Goal: Task Accomplishment & Management: Manage account settings

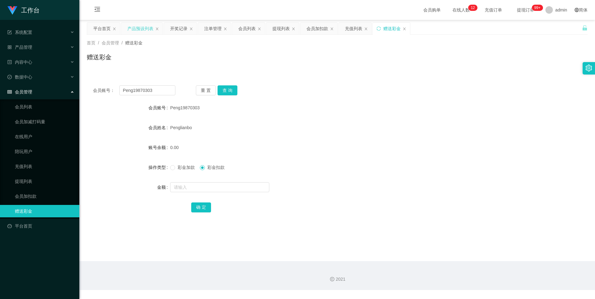
click at [143, 29] on div "产品预设列表" at bounding box center [140, 29] width 26 height 12
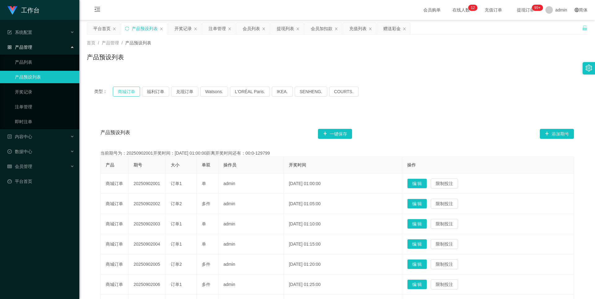
click at [119, 93] on button "商城订单" at bounding box center [126, 92] width 27 height 10
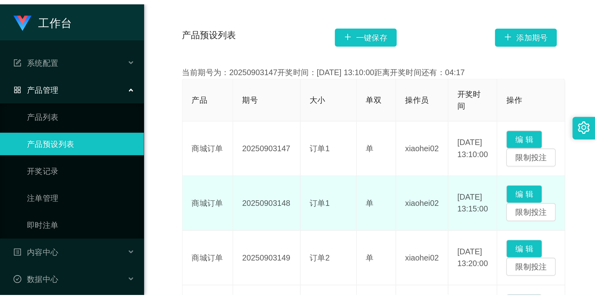
scroll to position [93, 0]
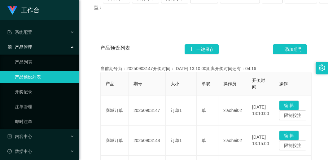
drag, startPoint x: 304, startPoint y: 32, endPoint x: 302, endPoint y: 20, distance: 12.5
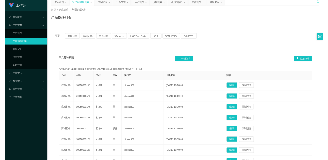
scroll to position [0, 0]
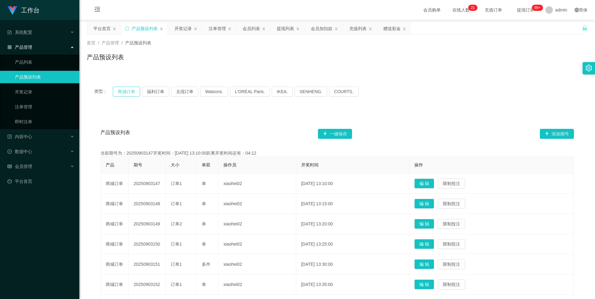
click at [122, 92] on button "商城订单" at bounding box center [126, 92] width 27 height 10
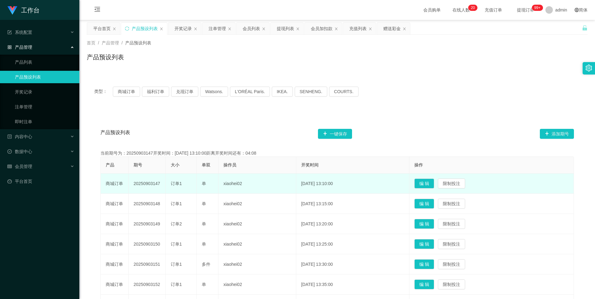
click at [190, 184] on td "订单1" at bounding box center [181, 183] width 31 height 20
drag, startPoint x: 159, startPoint y: 183, endPoint x: 133, endPoint y: 181, distance: 26.4
click at [133, 181] on td "20250903147" at bounding box center [147, 183] width 37 height 20
copy td "20250903147"
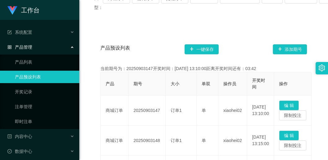
scroll to position [31, 0]
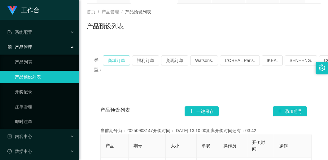
click at [124, 65] on button "商城订单" at bounding box center [116, 61] width 27 height 10
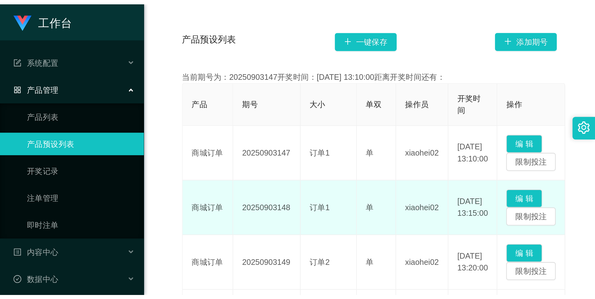
scroll to position [124, 0]
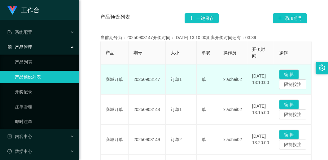
click at [207, 85] on td "单" at bounding box center [208, 80] width 22 height 30
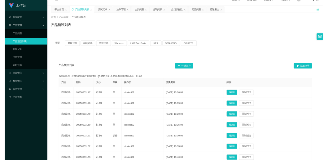
scroll to position [0, 0]
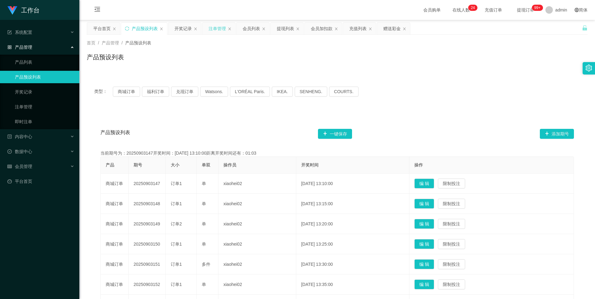
click at [212, 32] on div "注单管理" at bounding box center [217, 29] width 17 height 12
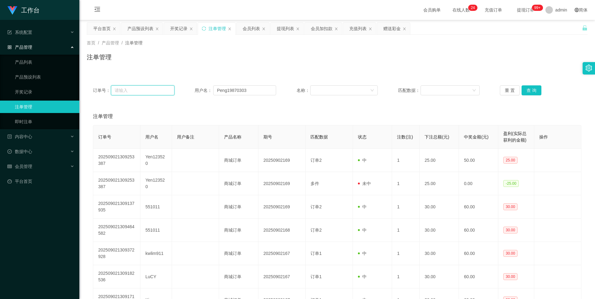
click at [152, 91] on input "text" at bounding box center [142, 90] width 63 height 10
paste input "Cheehou2440"
type input "Cheehou2440"
click at [252, 29] on div "会员列表" at bounding box center [251, 29] width 17 height 12
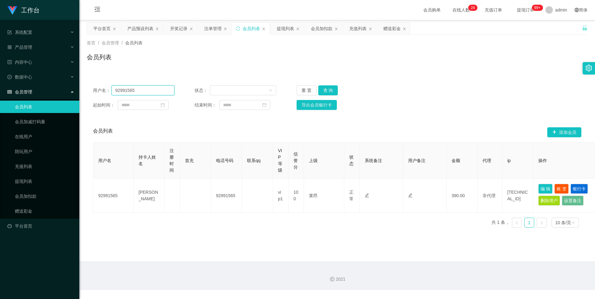
drag, startPoint x: 145, startPoint y: 91, endPoint x: 105, endPoint y: 89, distance: 40.7
click at [105, 89] on div "用户名： 92991565" at bounding box center [134, 90] width 82 height 10
paste input "Cheehou2440"
type input "Cheehou2440"
click at [320, 91] on button "查 询" at bounding box center [329, 90] width 20 height 10
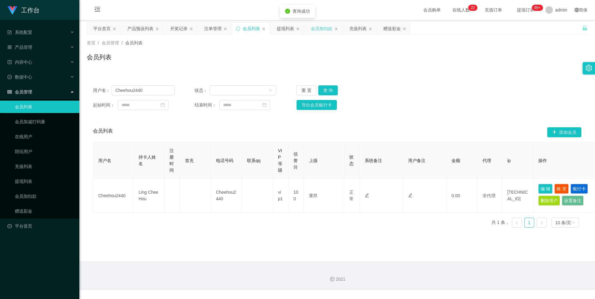
click at [325, 26] on div "会员加扣款" at bounding box center [322, 29] width 22 height 12
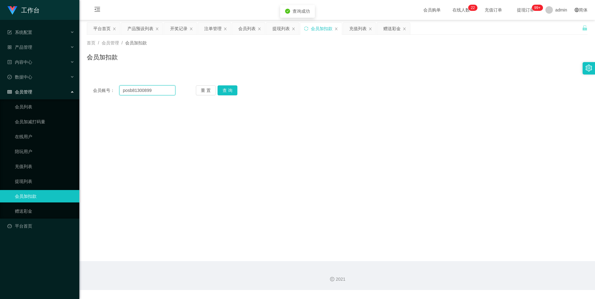
drag, startPoint x: 168, startPoint y: 91, endPoint x: 94, endPoint y: 90, distance: 73.8
click at [94, 90] on div "会员账号： posb81300899" at bounding box center [134, 90] width 83 height 10
paste input "Cheehou2440"
type input "Cheehou2440"
click at [226, 89] on button "查 询" at bounding box center [228, 90] width 20 height 10
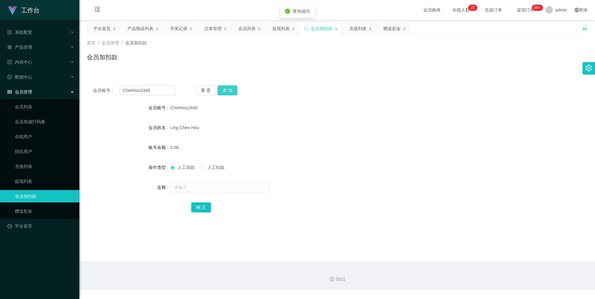
click at [226, 89] on button "查 询" at bounding box center [228, 90] width 20 height 10
click at [292, 114] on div "Cheehou2440" at bounding box center [316, 107] width 292 height 12
click at [204, 187] on input "text" at bounding box center [219, 187] width 99 height 10
type input "100"
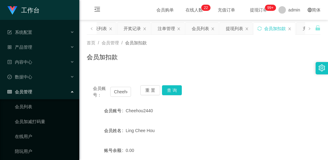
click at [99, 68] on div "首页 / 会员管理 / 会员加扣款 / 会员加扣款" at bounding box center [203, 53] width 249 height 37
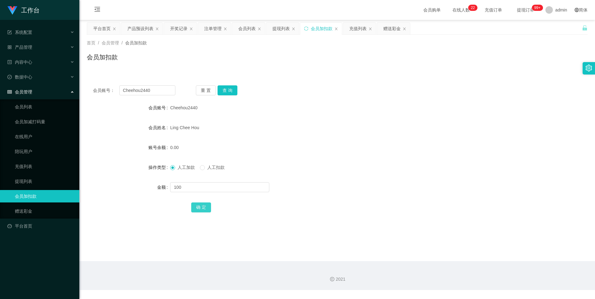
click at [199, 207] on button "确 定" at bounding box center [201, 207] width 20 height 10
click at [226, 91] on button "查 询" at bounding box center [228, 90] width 20 height 10
drag, startPoint x: 158, startPoint y: 90, endPoint x: 112, endPoint y: 88, distance: 45.6
click at [112, 88] on div "会员账号： Cheehou2440" at bounding box center [134, 90] width 83 height 10
click at [229, 91] on button "查 询" at bounding box center [228, 90] width 20 height 10
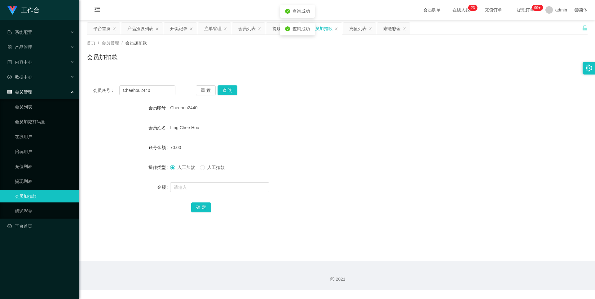
click at [258, 117] on form "会员账号 Cheehou2440 会员姓名 [PERSON_NAME] 账号余额 70.00 操作类型 人工加款 人工扣款 金额 确 定" at bounding box center [337, 157] width 501 height 112
click at [351, 29] on div "充值列表" at bounding box center [358, 29] width 17 height 12
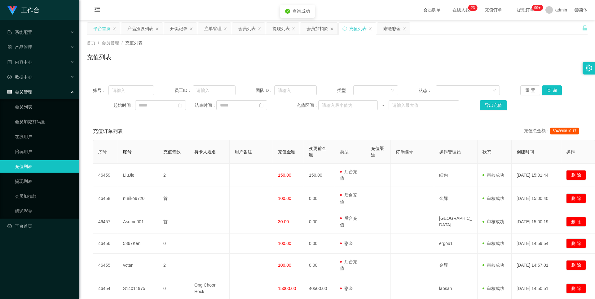
click at [103, 30] on div "平台首页" at bounding box center [101, 29] width 17 height 12
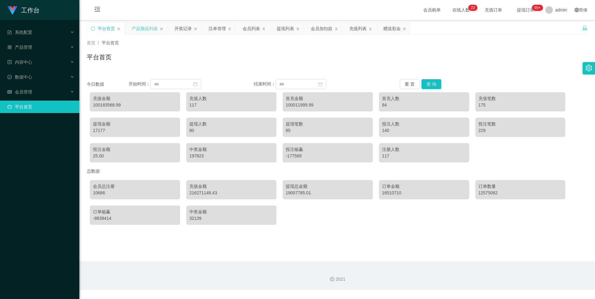
click at [147, 33] on div "产品预设列表" at bounding box center [145, 29] width 26 height 12
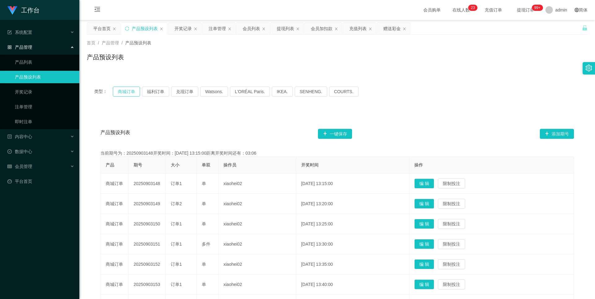
click at [131, 93] on button "商城订单" at bounding box center [126, 92] width 27 height 10
click at [176, 28] on div "开奖记录" at bounding box center [183, 29] width 17 height 12
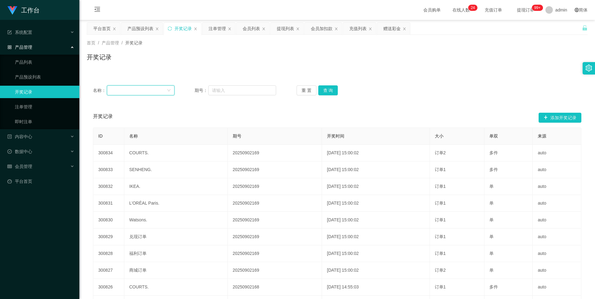
click at [155, 90] on div at bounding box center [139, 90] width 56 height 9
click at [228, 89] on input "text" at bounding box center [242, 90] width 68 height 10
paste input "Cheehou2440"
type input "Cheehou2440"
click at [252, 33] on div "会员列表" at bounding box center [251, 29] width 17 height 12
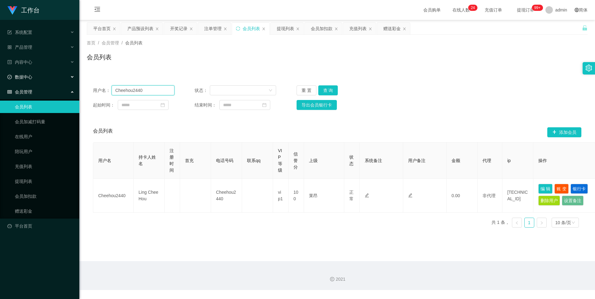
drag, startPoint x: 155, startPoint y: 91, endPoint x: 75, endPoint y: 83, distance: 79.8
click at [75, 83] on section "工作台 系统配置 系统配置列表 管理员列表 管理员分组 支付通道 产品管理 产品列表 产品预设列表 开奖记录 注单管理 即时注单 内容中心 数据中心 员工统计…" at bounding box center [297, 145] width 595 height 290
click at [332, 89] on button "查 询" at bounding box center [329, 90] width 20 height 10
drag, startPoint x: 135, startPoint y: 90, endPoint x: 100, endPoint y: 82, distance: 35.7
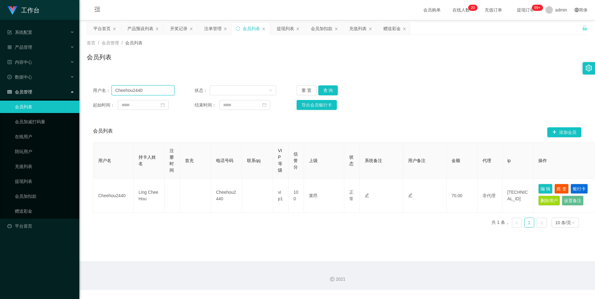
click at [100, 82] on div "用户名： Cheehou2440 状态： 重 置 查 询 起始时间： 结束时间： 导出会员银行卡" at bounding box center [337, 97] width 501 height 37
click at [289, 31] on div "提现列表" at bounding box center [285, 29] width 17 height 12
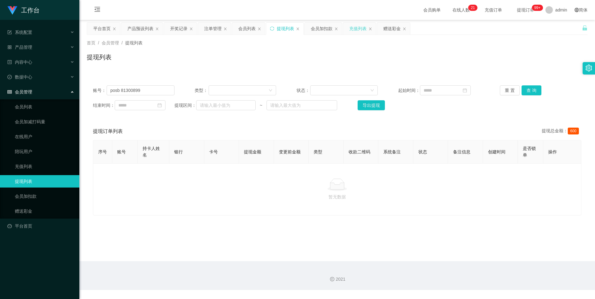
click at [361, 32] on div "充值列表" at bounding box center [358, 29] width 17 height 12
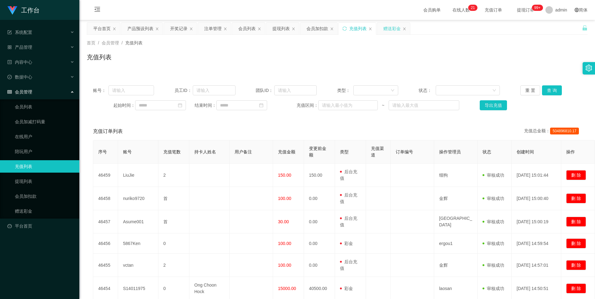
click at [392, 30] on div "赠送彩金" at bounding box center [392, 29] width 17 height 12
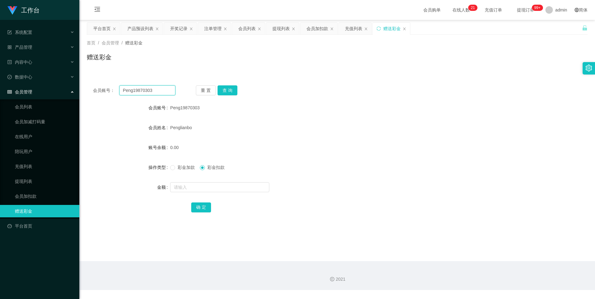
drag, startPoint x: 159, startPoint y: 90, endPoint x: 114, endPoint y: 88, distance: 44.7
click at [114, 88] on div "会员账号： Peng19870303" at bounding box center [134, 90] width 83 height 10
paste input "Cheehou2440"
type input "Cheehou2440"
click at [227, 90] on button "查 询" at bounding box center [228, 90] width 20 height 10
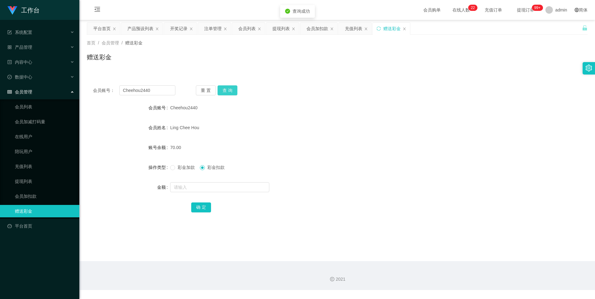
click at [231, 91] on button "查 询" at bounding box center [228, 90] width 20 height 10
click at [197, 186] on input "text" at bounding box center [219, 187] width 99 height 10
type input "60"
click at [306, 185] on div "60" at bounding box center [316, 187] width 292 height 12
drag, startPoint x: 150, startPoint y: 90, endPoint x: 124, endPoint y: 86, distance: 26.7
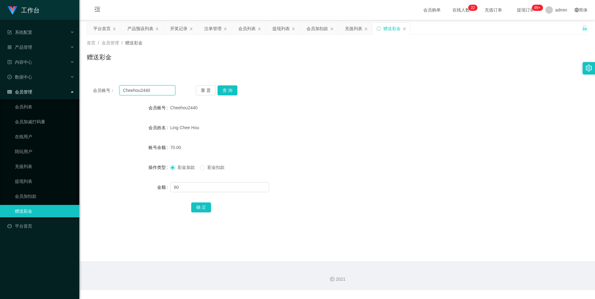
click at [116, 84] on div "会员账号： Cheehou2440 重 置 查 询 会员账号 Cheehou2440 会员姓名 [PERSON_NAME] 账号余额 70.00 操作类型 彩…" at bounding box center [337, 153] width 501 height 148
click at [388, 145] on div "70.00" at bounding box center [316, 147] width 292 height 12
click at [216, 31] on div "注单管理" at bounding box center [212, 29] width 17 height 12
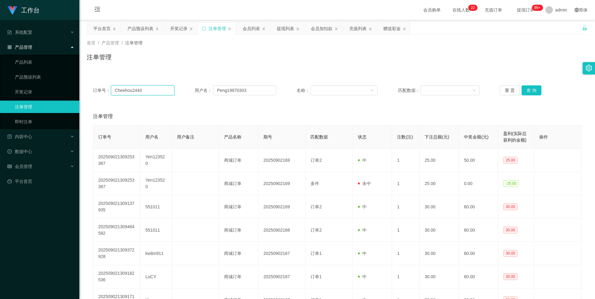
drag, startPoint x: 153, startPoint y: 89, endPoint x: 102, endPoint y: 87, distance: 51.2
click at [102, 87] on div "订单号： Cheehou2440" at bounding box center [134, 90] width 82 height 10
click at [230, 91] on input "Peng19870303" at bounding box center [244, 90] width 63 height 10
drag, startPoint x: 259, startPoint y: 90, endPoint x: 208, endPoint y: 87, distance: 50.6
click at [208, 87] on div "用户名： Peng19870303" at bounding box center [236, 90] width 82 height 10
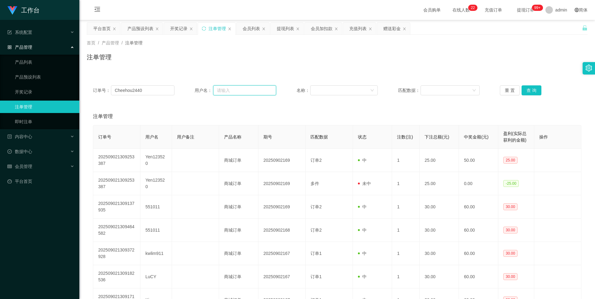
paste input "Cheehou2440"
type input "Cheehou2440"
drag, startPoint x: 153, startPoint y: 87, endPoint x: 99, endPoint y: 88, distance: 54.6
click at [99, 88] on div "订单号： Cheehou2440" at bounding box center [134, 90] width 82 height 10
click at [526, 92] on button "查 询" at bounding box center [532, 90] width 20 height 10
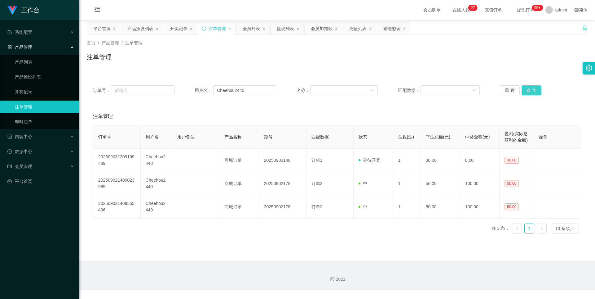
click at [532, 91] on button "查 询" at bounding box center [532, 90] width 20 height 10
click at [256, 33] on div "会员列表" at bounding box center [251, 29] width 17 height 12
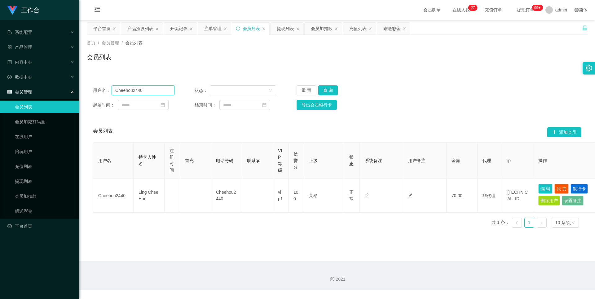
drag, startPoint x: 151, startPoint y: 89, endPoint x: 56, endPoint y: 89, distance: 94.6
click at [56, 89] on section "工作台 系统配置 系统配置列表 管理员列表 管理员分组 支付通道 产品管理 产品列表 产品预设列表 开奖记录 注单管理 即时注单 内容中心 数据中心 员工统计…" at bounding box center [297, 145] width 595 height 290
paste input "wcilim"
type input "wcilim"
click at [325, 91] on button "查 询" at bounding box center [329, 90] width 20 height 10
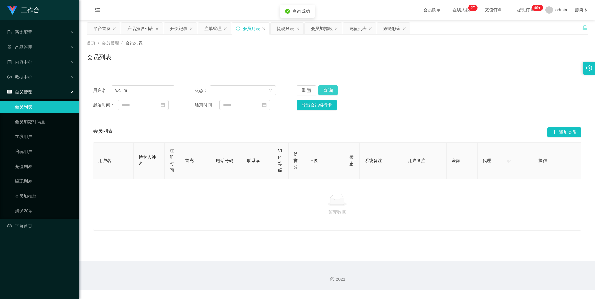
click at [328, 94] on button "查 询" at bounding box center [329, 90] width 20 height 10
click at [328, 94] on div "重 置 查 询" at bounding box center [338, 90] width 82 height 10
click at [151, 92] on input "wcilim" at bounding box center [143, 90] width 63 height 10
click at [336, 92] on button "查 询" at bounding box center [329, 90] width 20 height 10
click at [136, 28] on div "产品预设列表" at bounding box center [140, 29] width 26 height 12
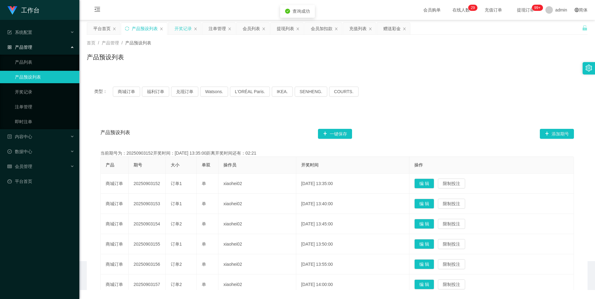
click at [186, 31] on div "开奖记录" at bounding box center [183, 29] width 17 height 12
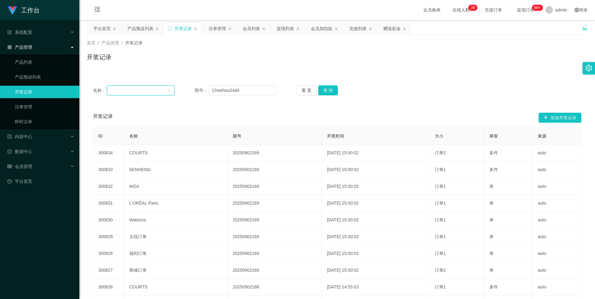
click at [147, 90] on div at bounding box center [139, 90] width 56 height 9
click at [241, 88] on input "Cheehou2440" at bounding box center [242, 90] width 68 height 10
drag, startPoint x: 240, startPoint y: 89, endPoint x: 210, endPoint y: 91, distance: 30.1
click at [210, 91] on input "Cheehou2440" at bounding box center [242, 90] width 68 height 10
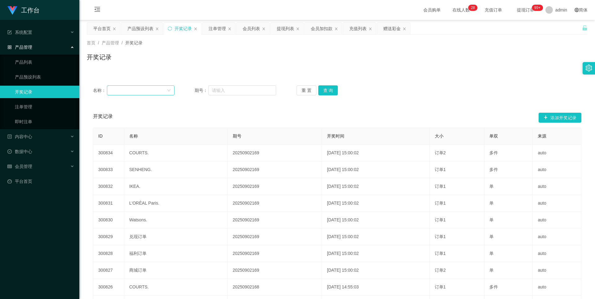
click at [138, 92] on div at bounding box center [139, 90] width 56 height 9
click at [292, 70] on div "首页 / 产品管理 / 开奖记录 / 开奖记录" at bounding box center [337, 53] width 516 height 37
click at [218, 29] on div "注单管理" at bounding box center [217, 29] width 17 height 12
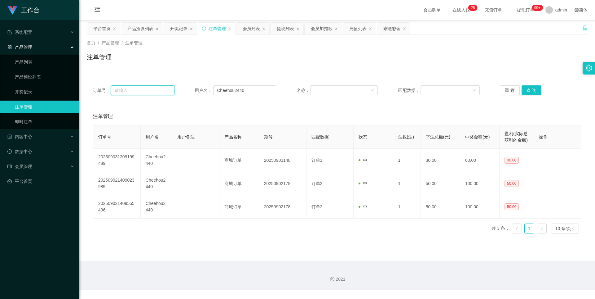
click at [160, 92] on input "text" at bounding box center [142, 90] width 63 height 10
click at [531, 90] on button "查 询" at bounding box center [532, 90] width 20 height 10
drag, startPoint x: 249, startPoint y: 89, endPoint x: 188, endPoint y: 86, distance: 61.2
click at [188, 86] on div "订单号： 用户名： Cheehou2440 名称： 匹配数据： 重 置 查 询" at bounding box center [337, 90] width 489 height 10
paste input "wcilim"
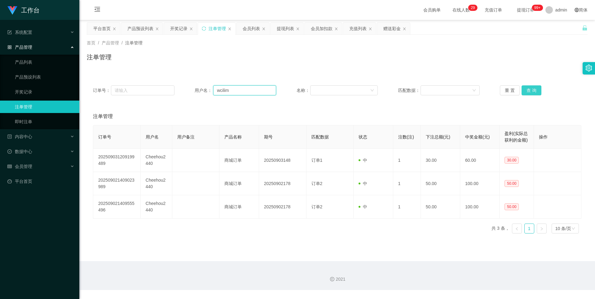
type input "wcilim"
click at [532, 92] on button "查 询" at bounding box center [532, 90] width 20 height 10
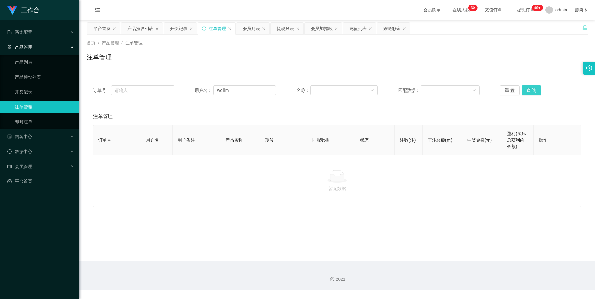
click at [532, 92] on button "查 询" at bounding box center [532, 90] width 20 height 10
